Goal: Task Accomplishment & Management: Manage account settings

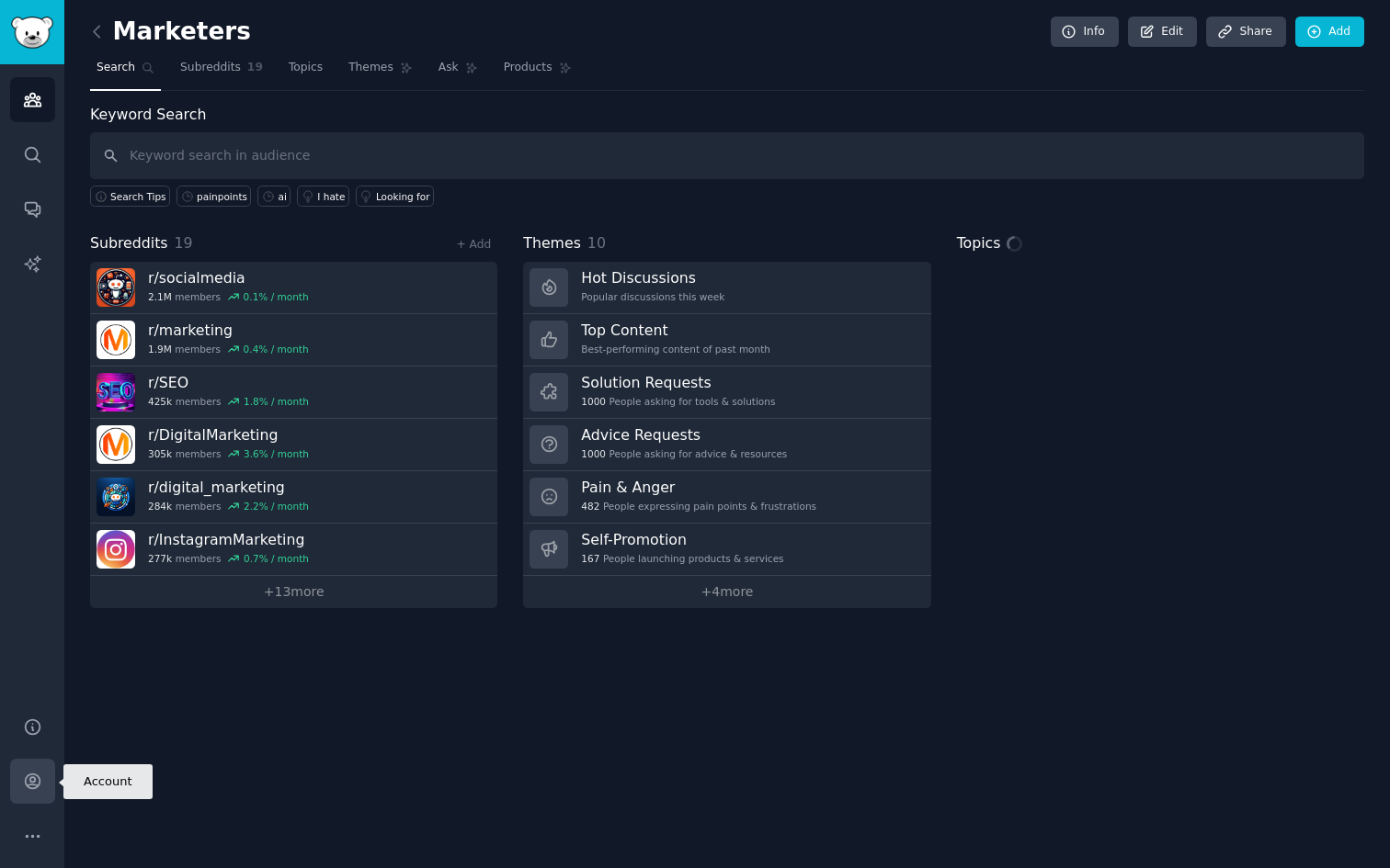
click at [28, 789] on icon "Sidebar" at bounding box center [33, 782] width 20 height 20
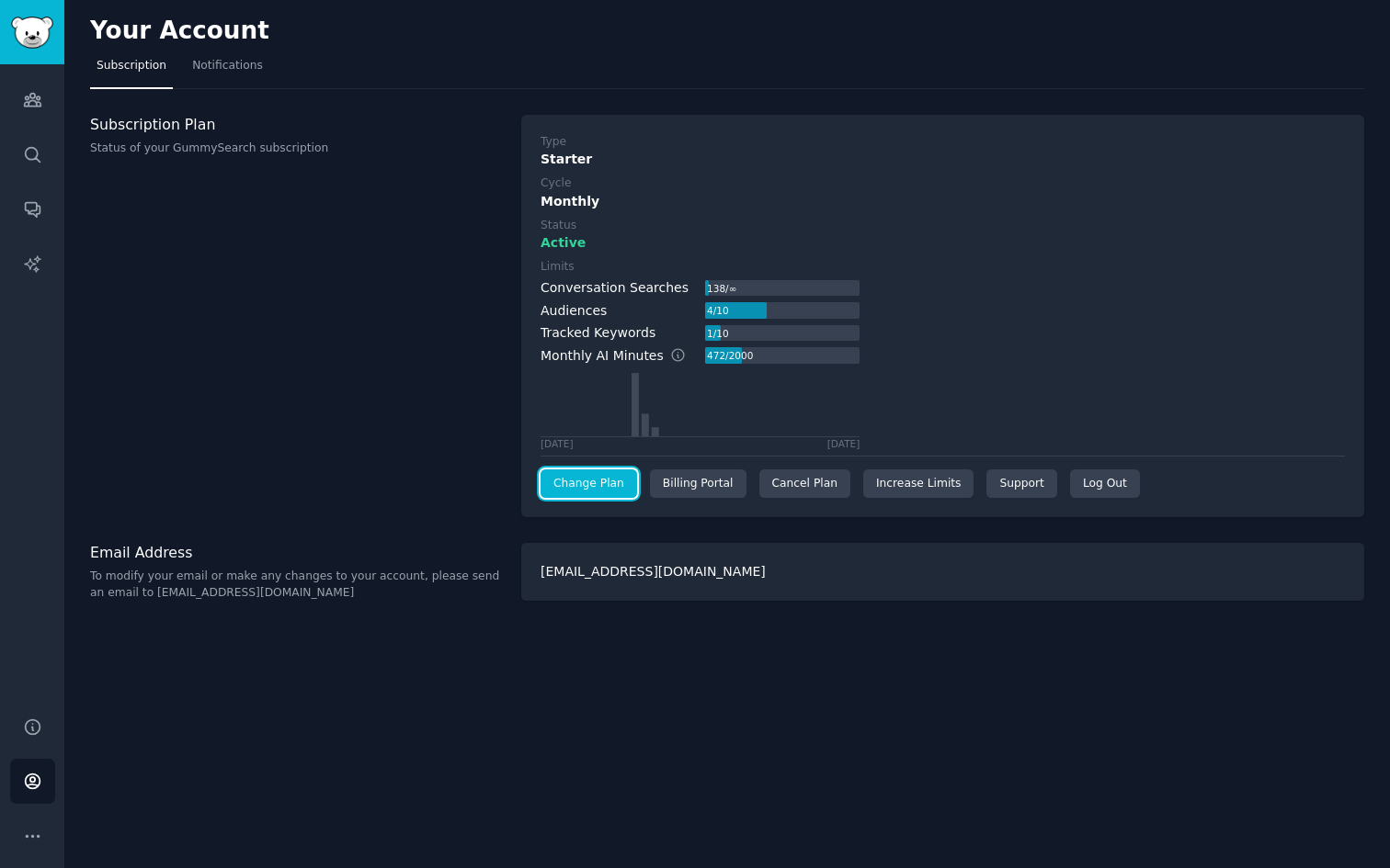
click at [593, 483] on link "Change Plan" at bounding box center [589, 484] width 97 height 30
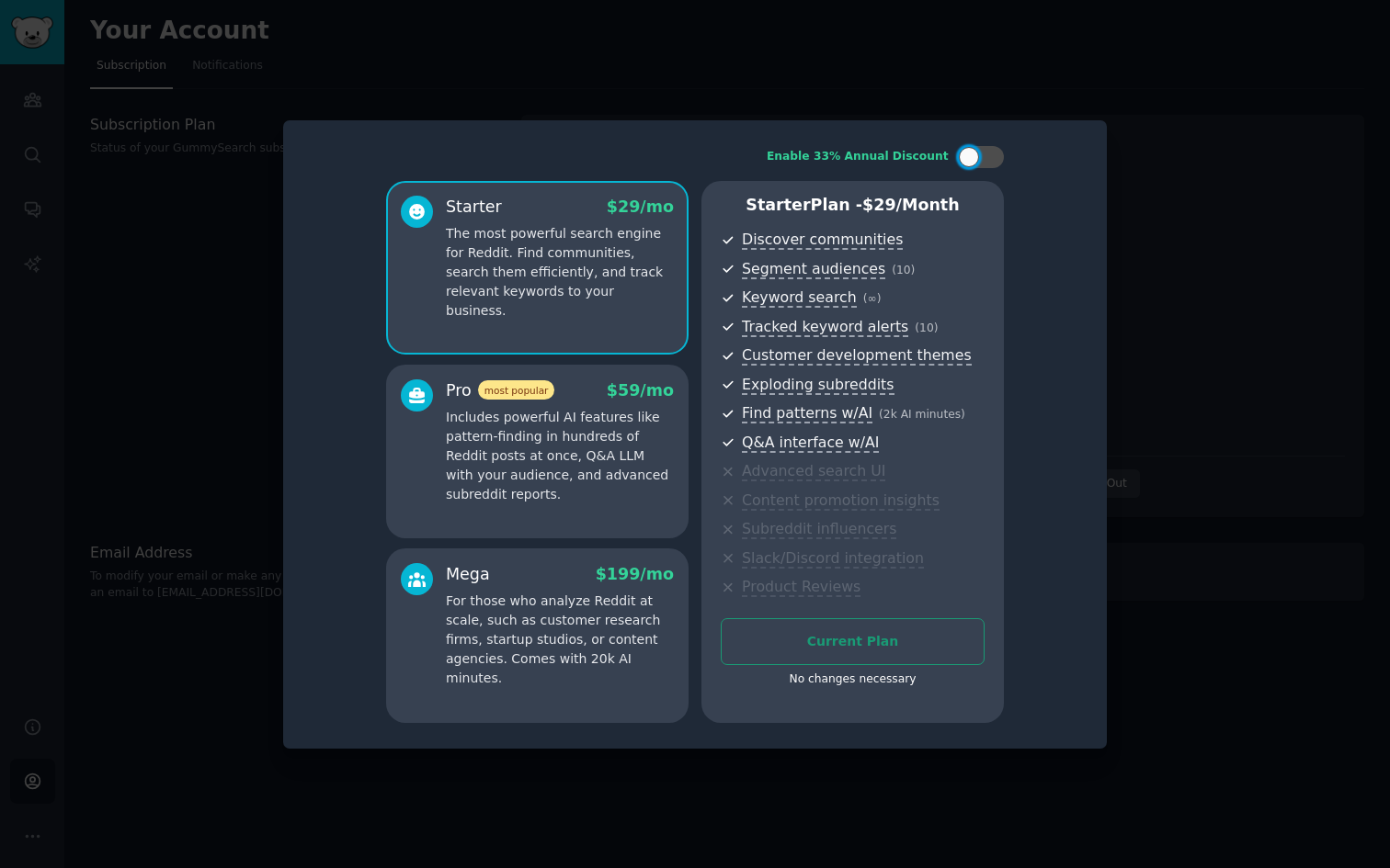
click at [569, 461] on p "Includes powerful AI features like pattern-finding in hundreds of Reddit posts …" at bounding box center [560, 456] width 228 height 97
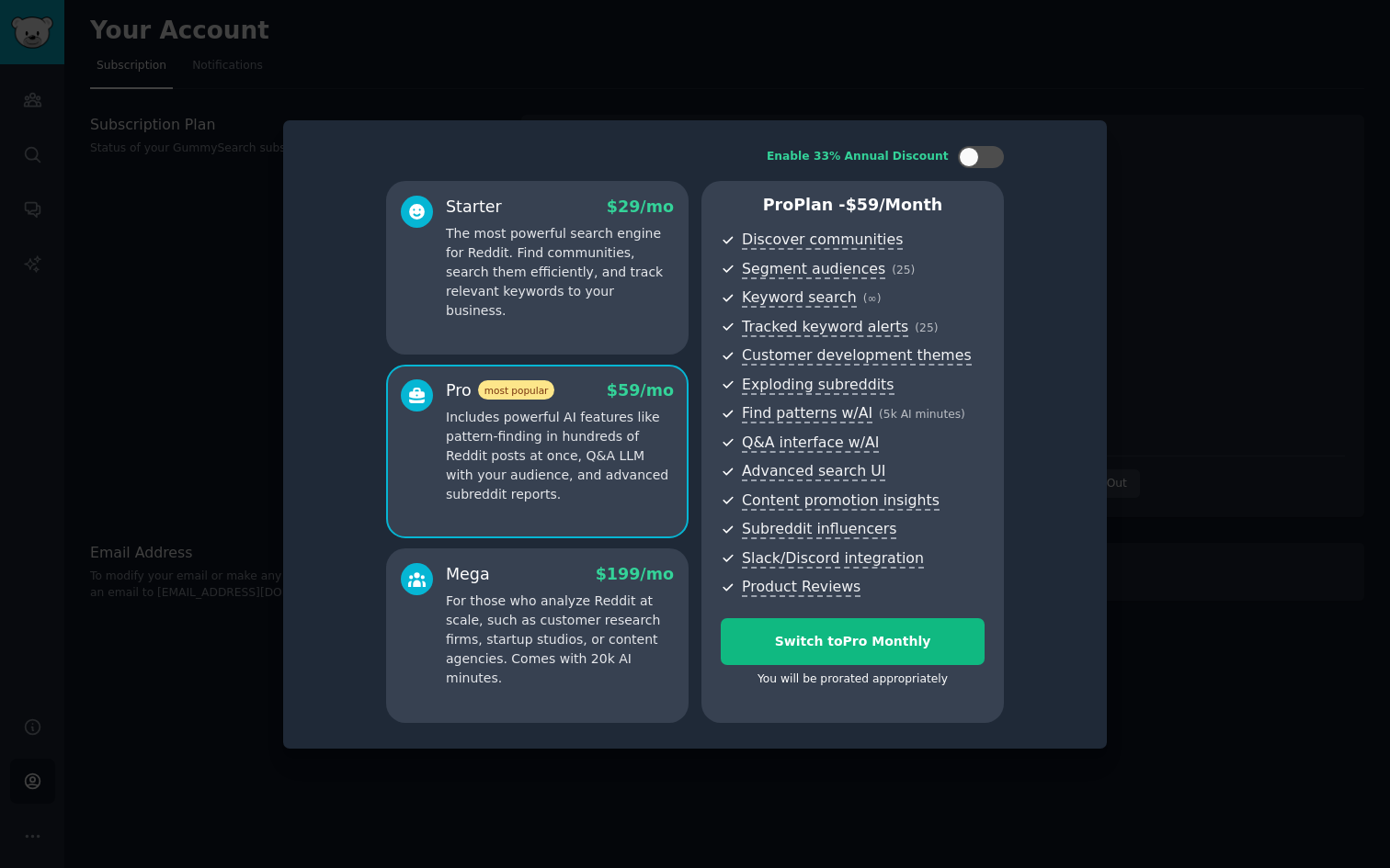
click at [469, 681] on div "Mega $ 199 /mo For those who analyze Reddit at scale, such as customer research…" at bounding box center [536, 636] width 302 height 175
click at [577, 551] on div "Mega $ 199 /mo For those who analyze Reddit at scale, such as customer research…" at bounding box center [536, 636] width 302 height 175
click at [560, 469] on p "Includes powerful AI features like pattern-finding in hundreds of Reddit posts …" at bounding box center [560, 456] width 228 height 97
click at [535, 290] on p "The most powerful search engine for Reddit. Find communities, search them effic…" at bounding box center [560, 272] width 228 height 97
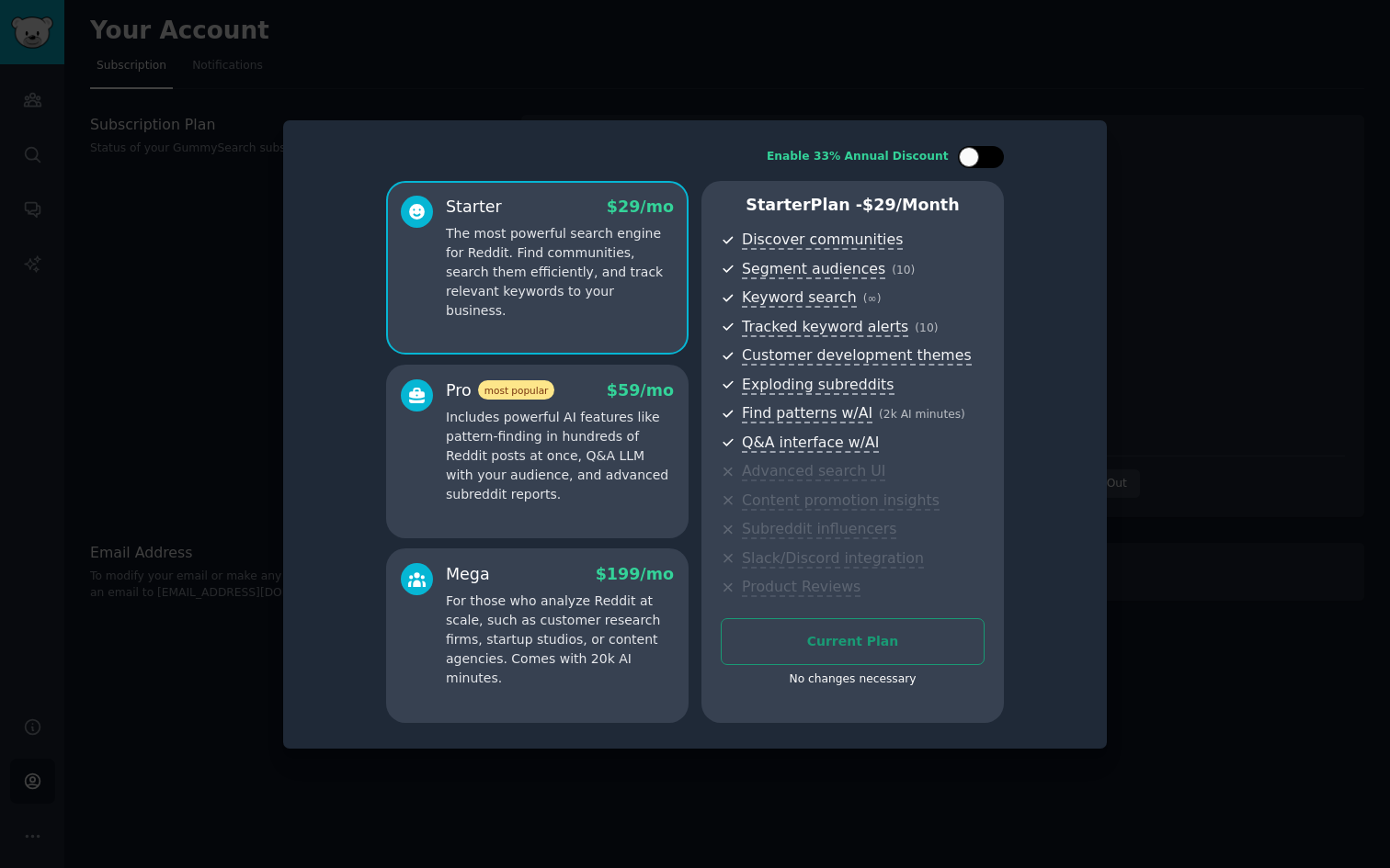
click at [975, 158] on div at bounding box center [969, 157] width 20 height 20
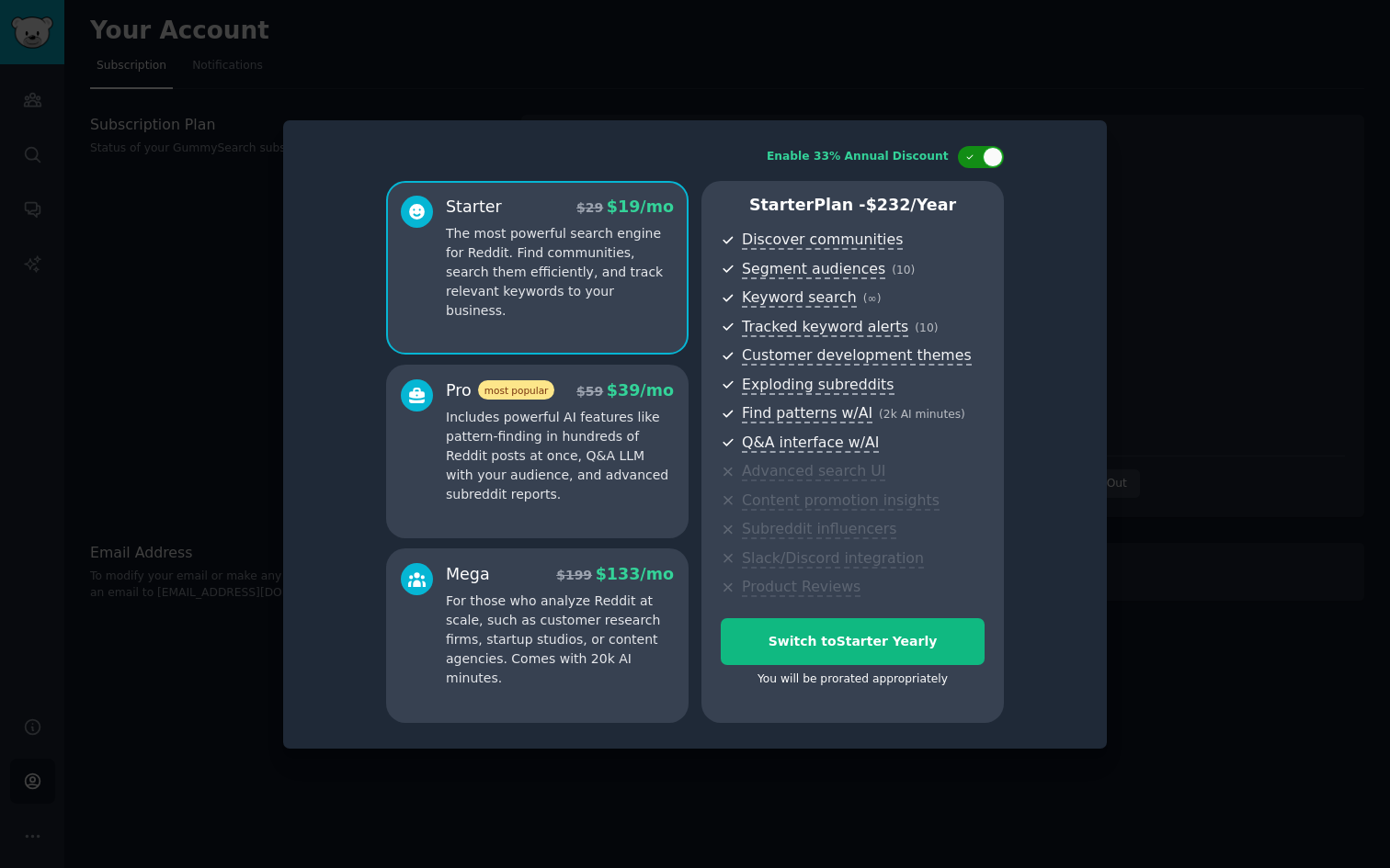
click at [975, 158] on div at bounding box center [972, 157] width 13 height 9
checkbox input "false"
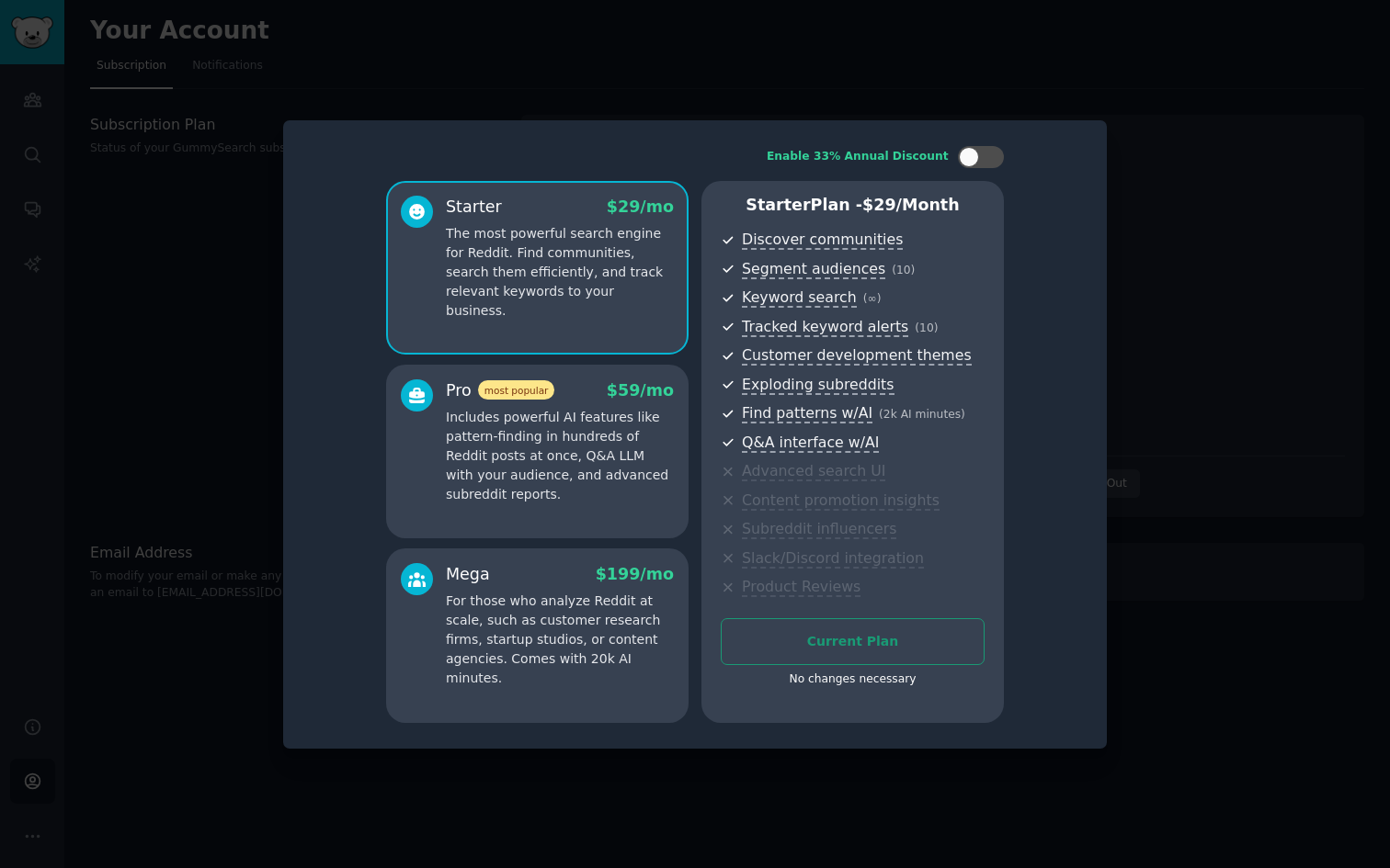
click at [546, 467] on p "Includes powerful AI features like pattern-finding in hundreds of Reddit posts …" at bounding box center [560, 456] width 228 height 97
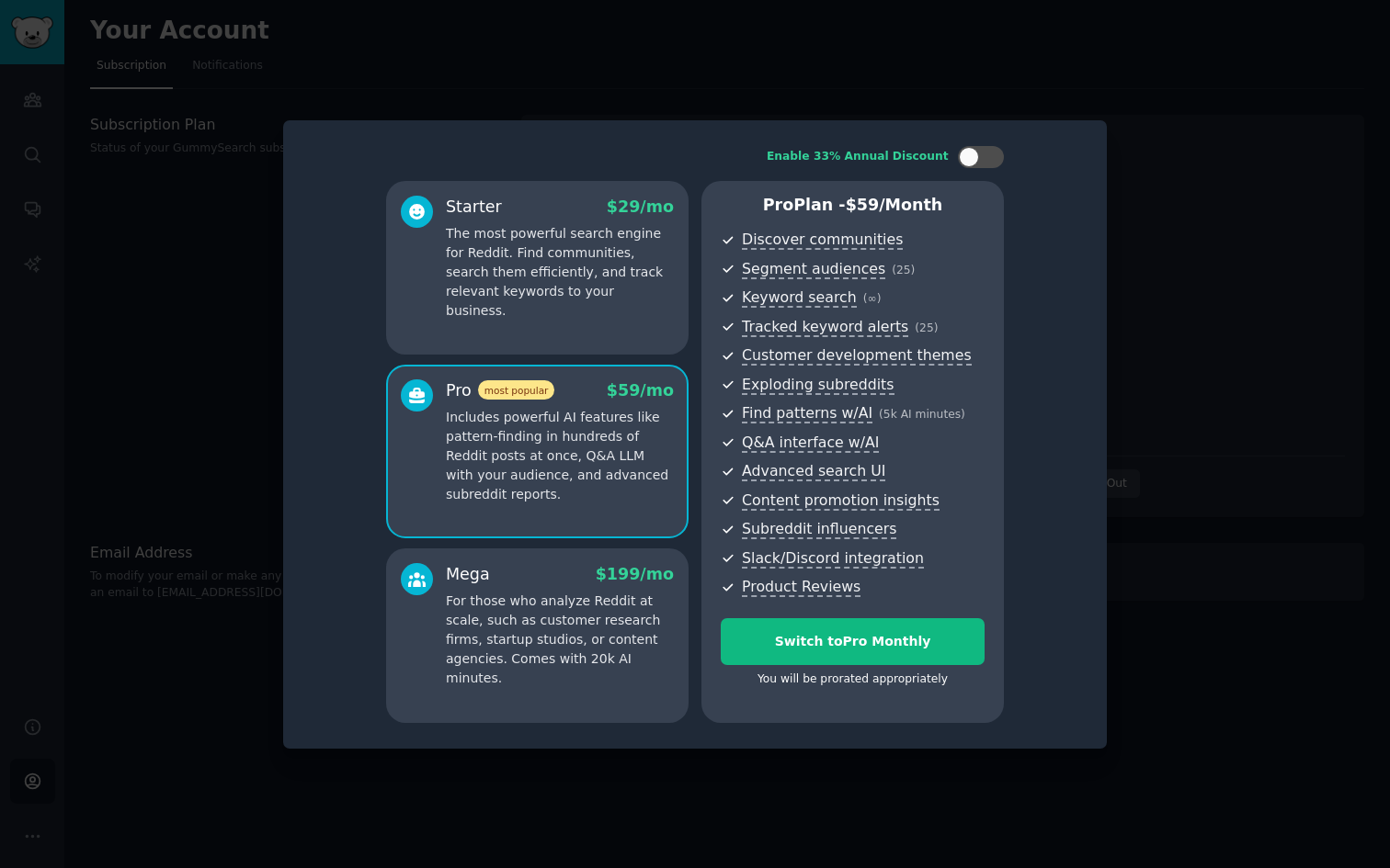
click at [534, 655] on p "For those who analyze Reddit at scale, such as customer research firms, startup…" at bounding box center [560, 640] width 228 height 97
click at [566, 657] on p "For those who analyze Reddit at scale, such as customer research firms, startup…" at bounding box center [560, 640] width 228 height 97
click at [572, 463] on p "Includes powerful AI features like pattern-finding in hundreds of Reddit posts …" at bounding box center [560, 456] width 228 height 97
click at [587, 237] on p "The most powerful search engine for Reddit. Find communities, search them effic…" at bounding box center [560, 272] width 228 height 97
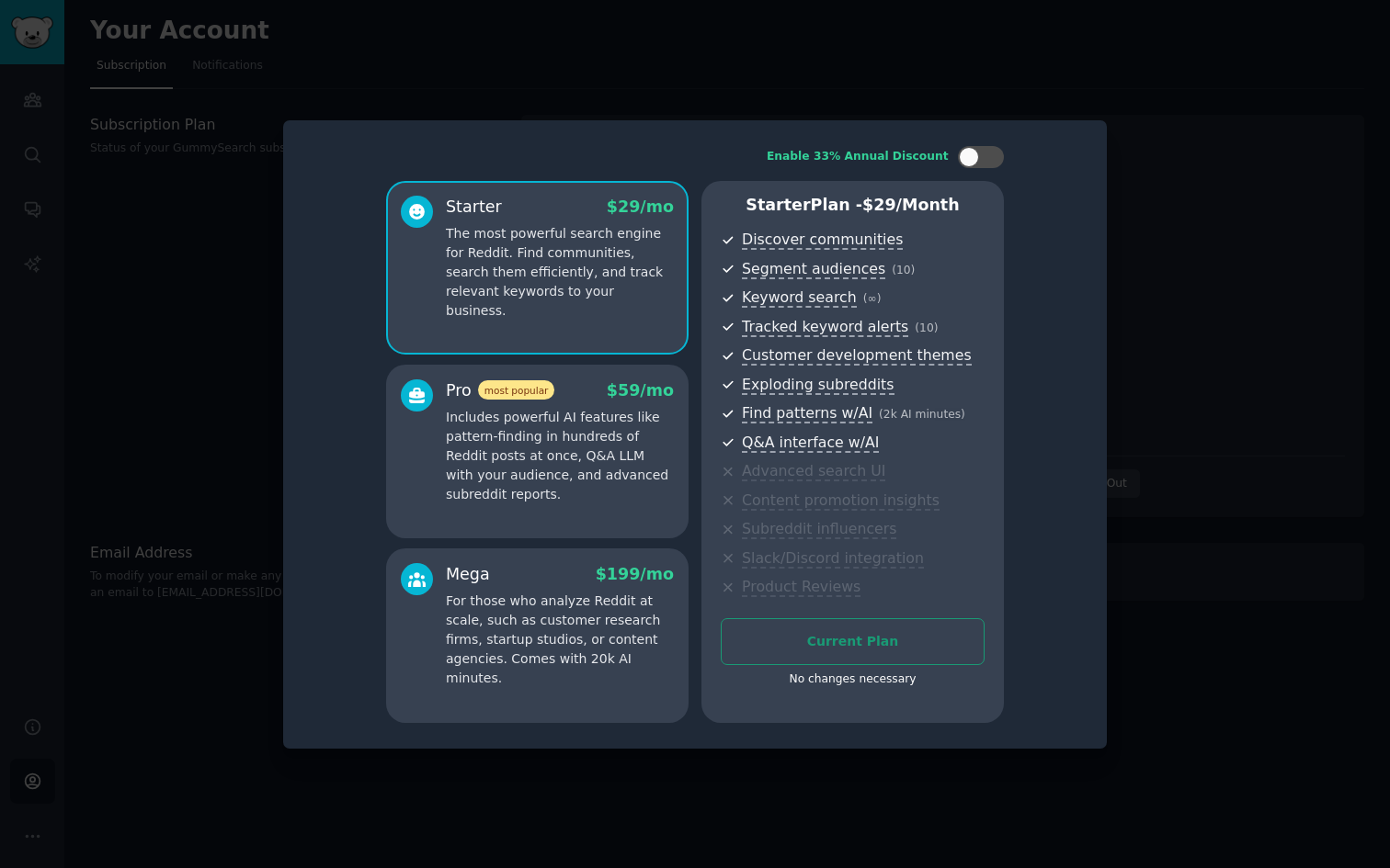
click at [586, 425] on p "Includes powerful AI features like pattern-finding in hundreds of Reddit posts …" at bounding box center [560, 456] width 228 height 97
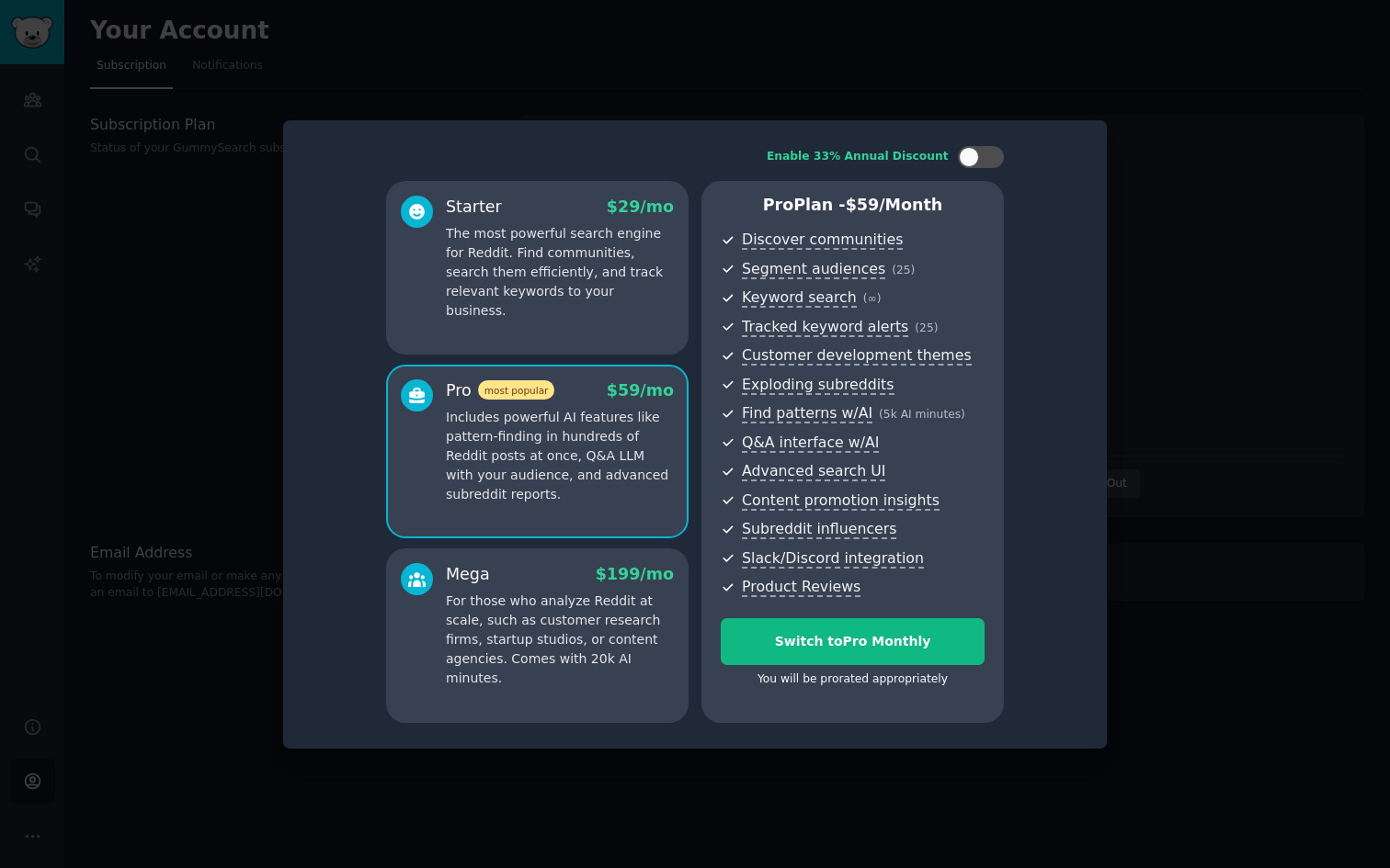
click at [560, 599] on p "For those who analyze Reddit at scale, such as customer research firms, startup…" at bounding box center [560, 640] width 228 height 97
click at [1239, 301] on div at bounding box center [695, 434] width 1390 height 868
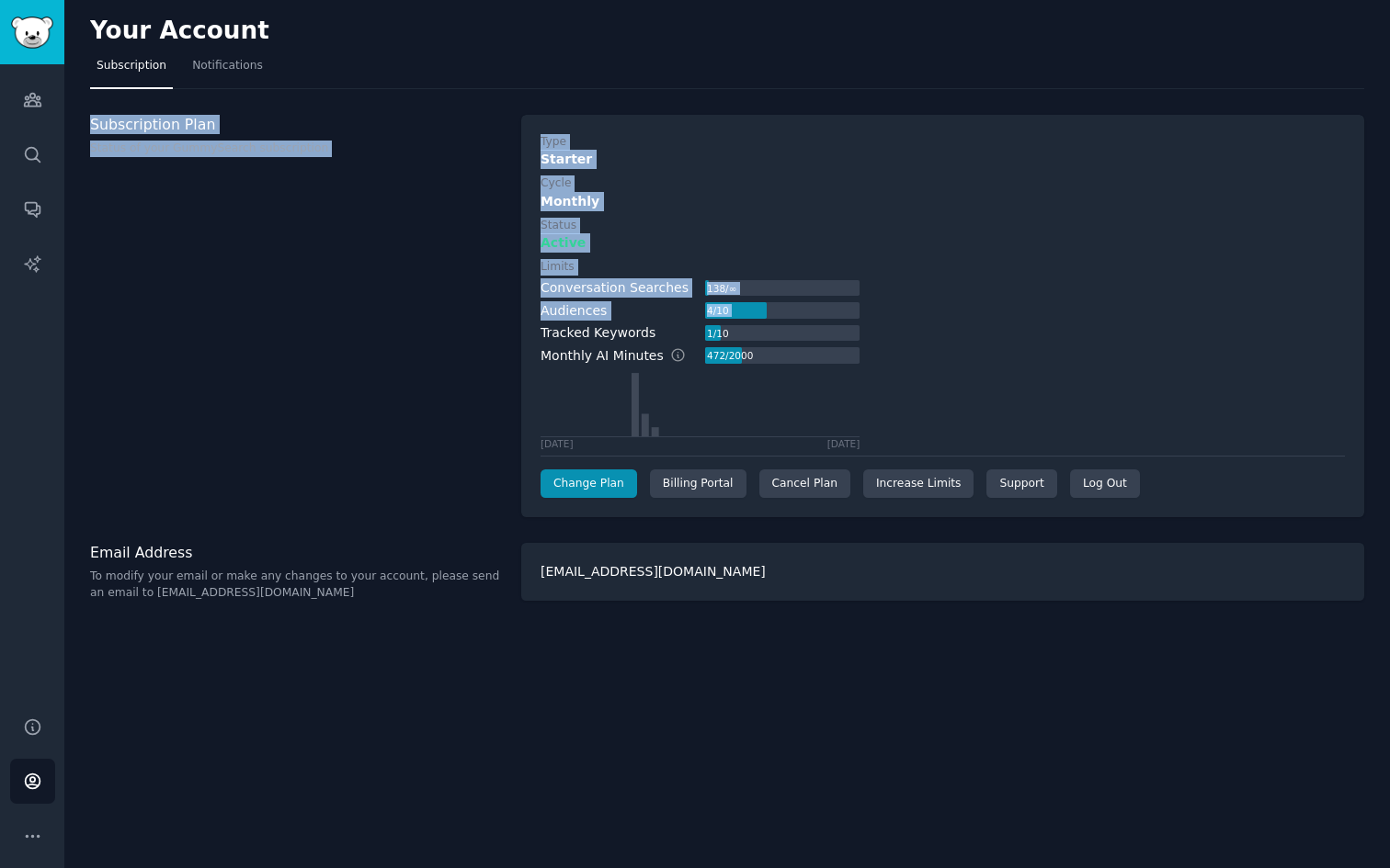
drag, startPoint x: 1232, startPoint y: 301, endPoint x: 1031, endPoint y: 5, distance: 357.8
click at [986, 70] on div "Your Account Subscription Notifications Subscription Plan Status of your GummyS…" at bounding box center [727, 434] width 1326 height 868
